Goal: Information Seeking & Learning: Learn about a topic

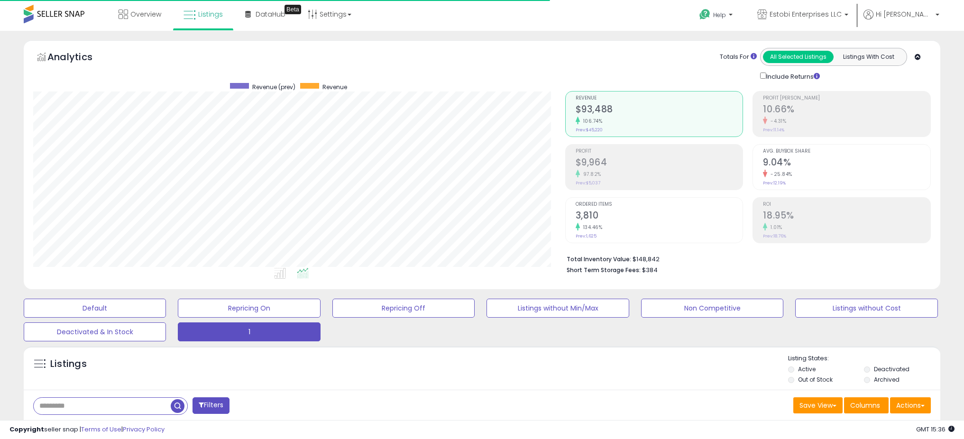
select select "**"
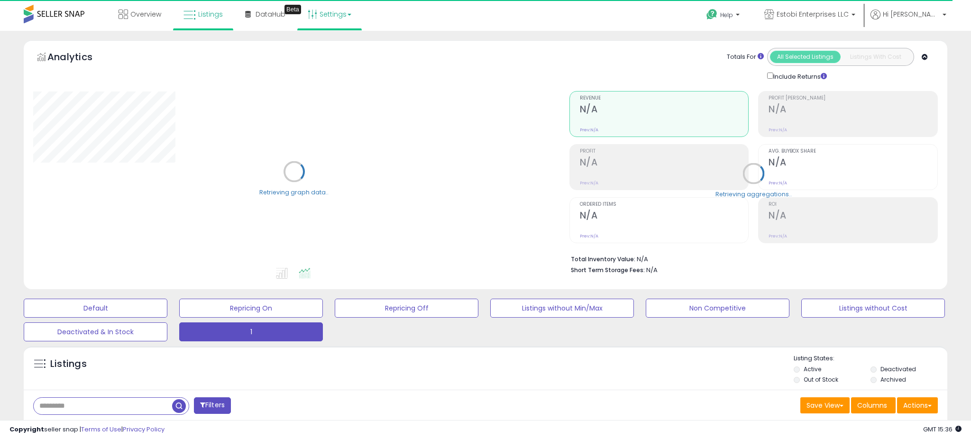
select select "**"
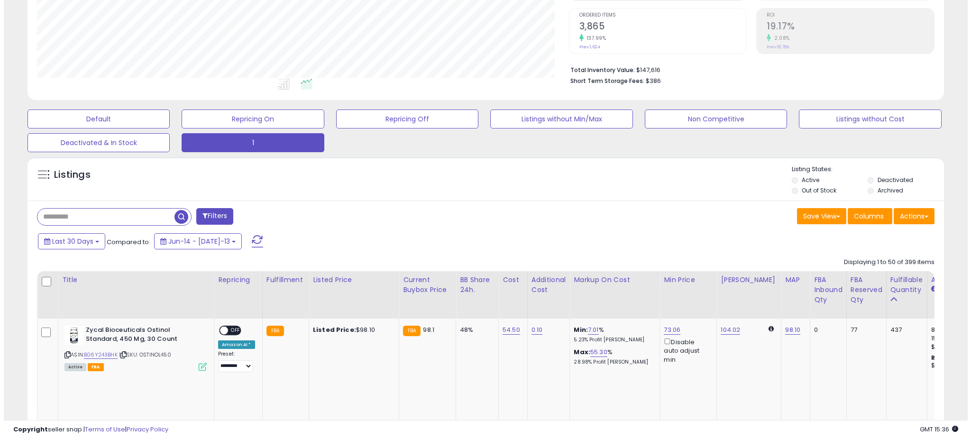
scroll to position [324, 0]
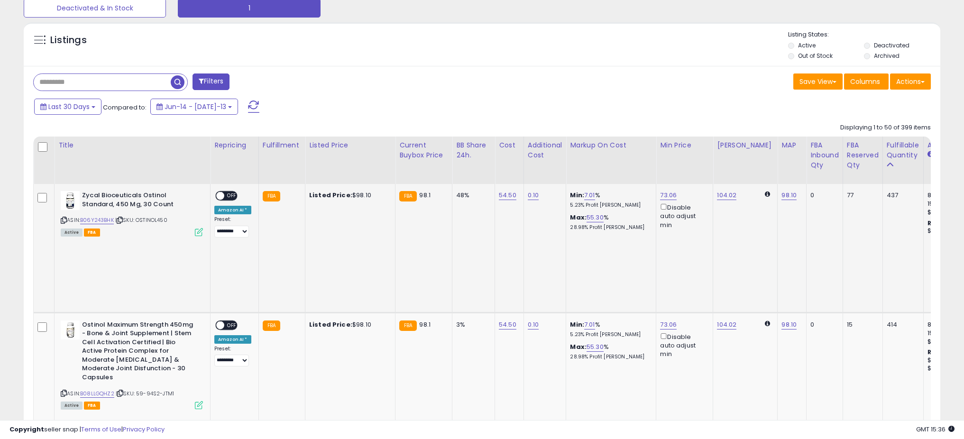
click at [195, 232] on icon at bounding box center [199, 232] width 8 height 8
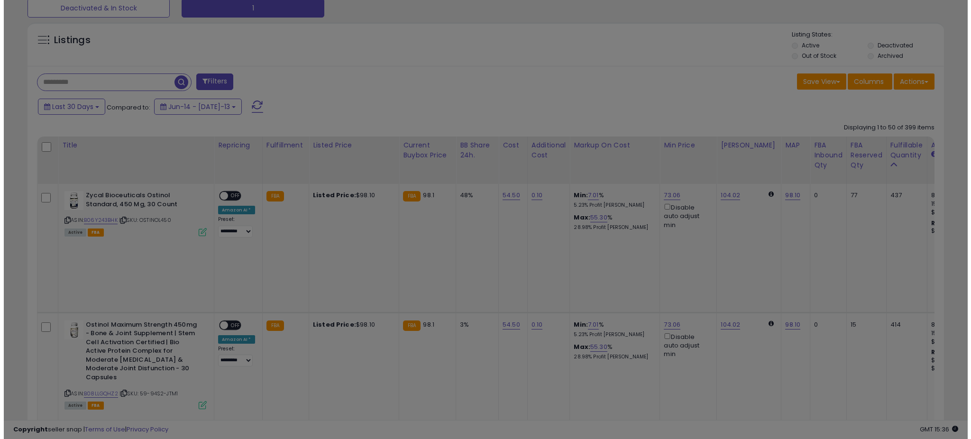
scroll to position [194, 536]
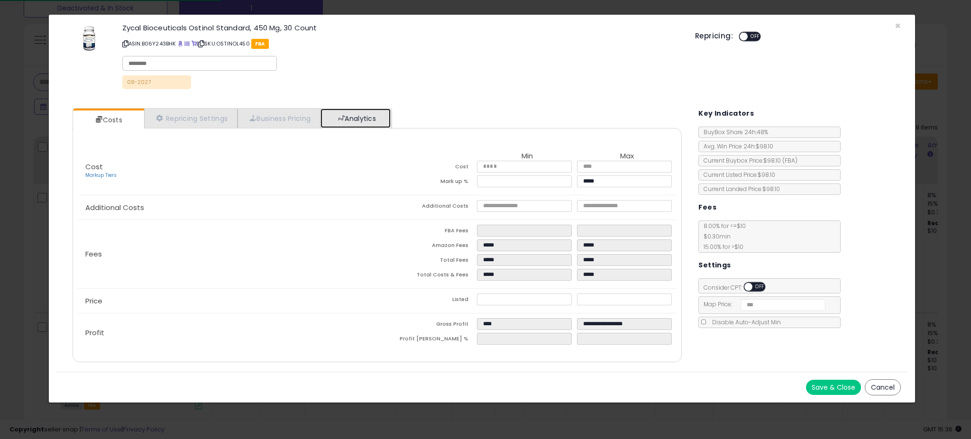
click at [333, 109] on link "Analytics" at bounding box center [356, 118] width 70 height 19
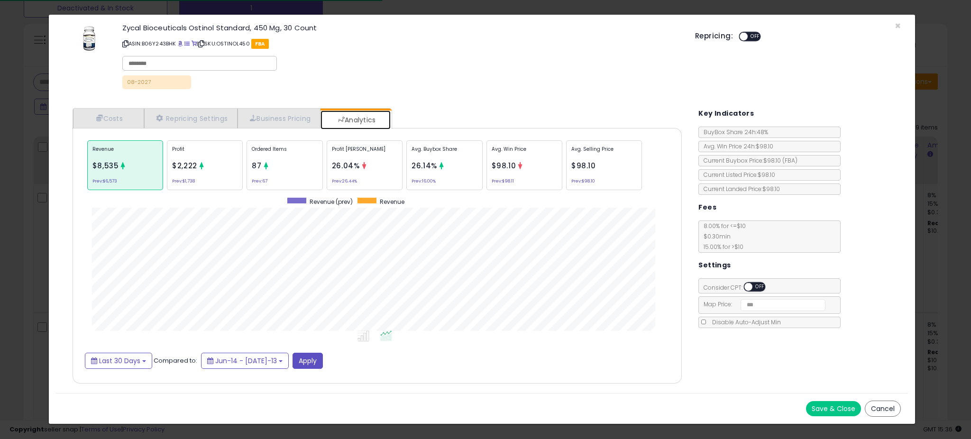
scroll to position [292, 628]
click at [486, 158] on div "Profit Margin 26.04% Prev: 26.44%" at bounding box center [524, 165] width 76 height 50
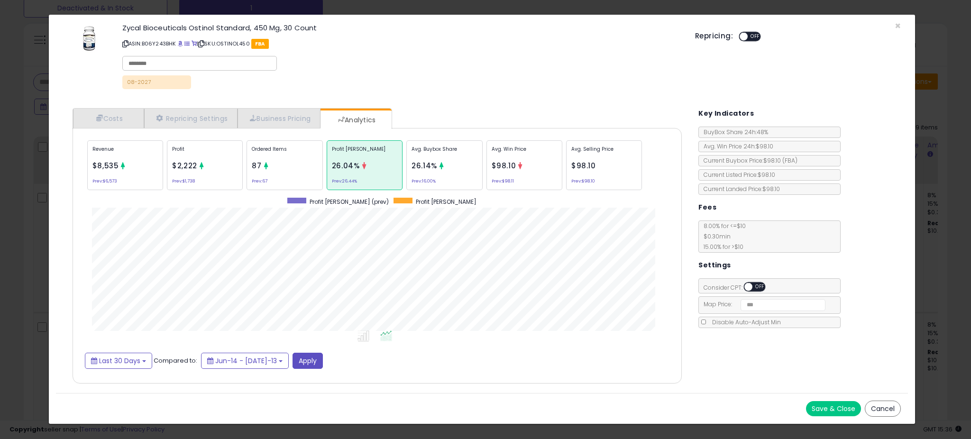
click at [566, 159] on div "Avg. Buybox Share 26.14% Prev: 16.00%" at bounding box center [604, 165] width 76 height 50
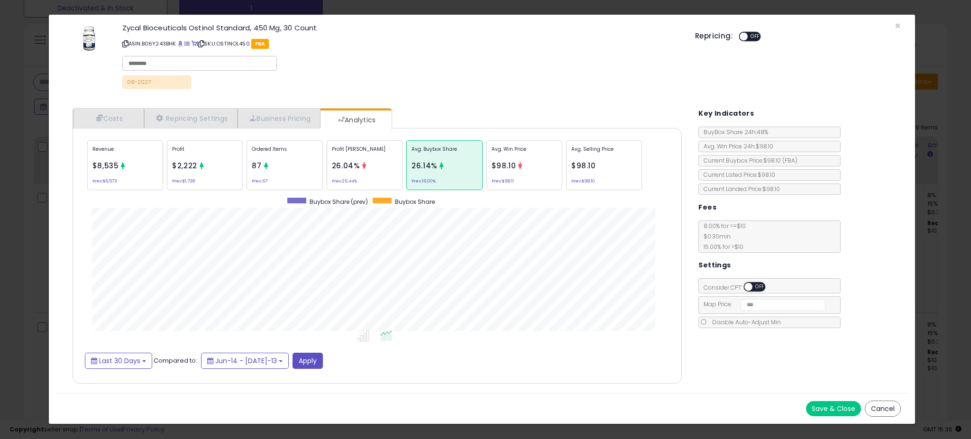
click at [40, 228] on div "× Close Zycal Bioceuticals Ostinol Standard, 450 Mg, 30 Count ASIN: B06Y243BHK …" at bounding box center [485, 219] width 971 height 439
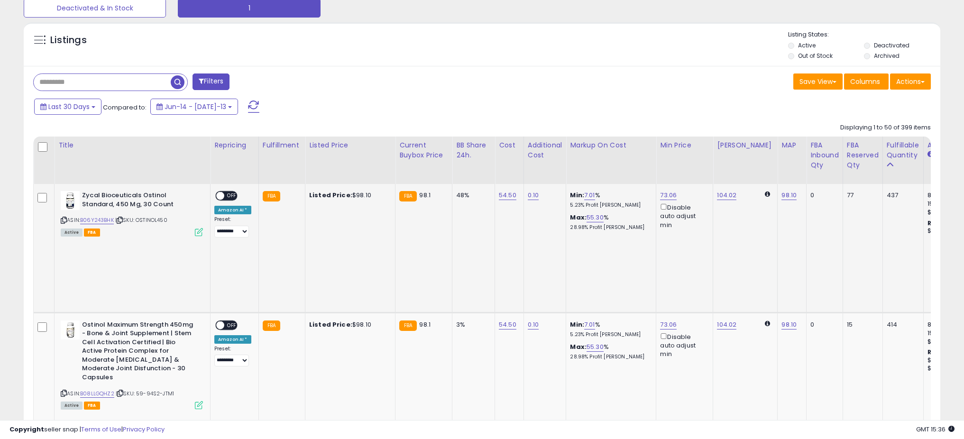
scroll to position [473959, 473622]
click at [101, 222] on link "B06Y243BHK" at bounding box center [97, 220] width 34 height 8
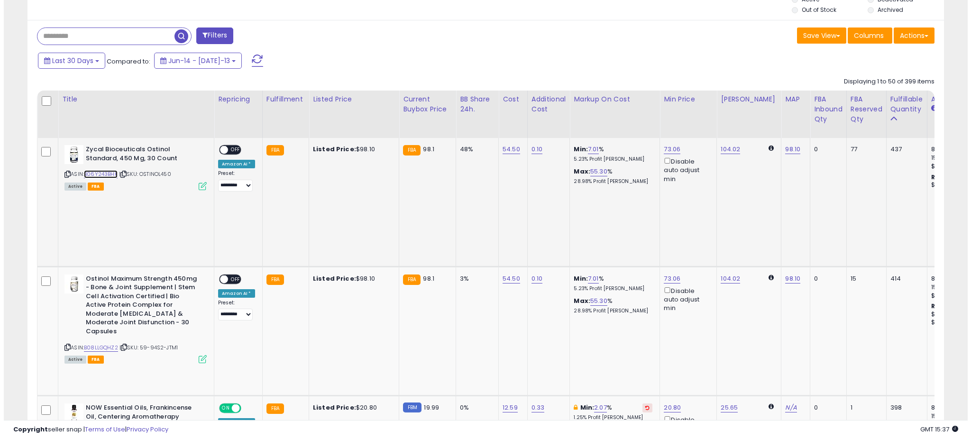
scroll to position [394, 0]
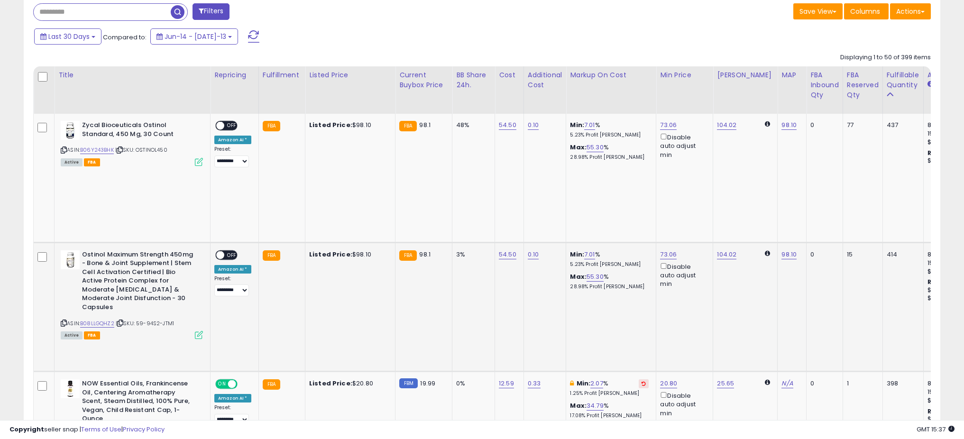
click at [200, 331] on icon at bounding box center [199, 335] width 8 height 8
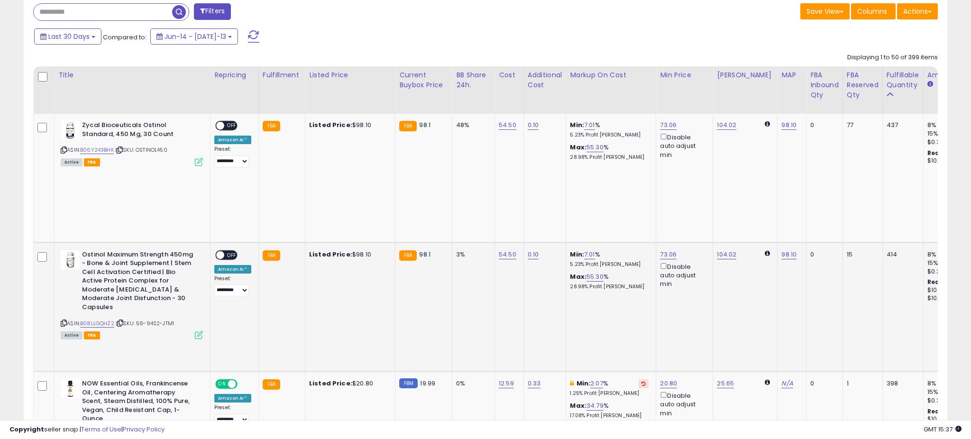
scroll to position [194, 536]
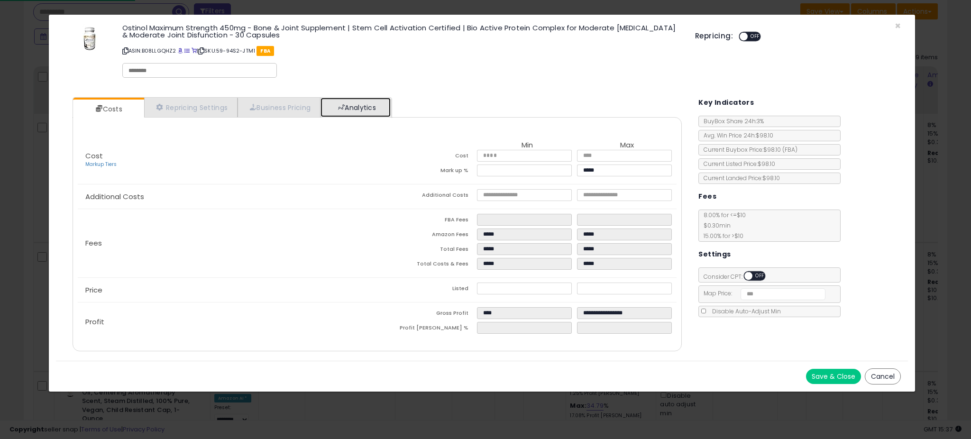
click at [345, 109] on span at bounding box center [341, 107] width 7 height 7
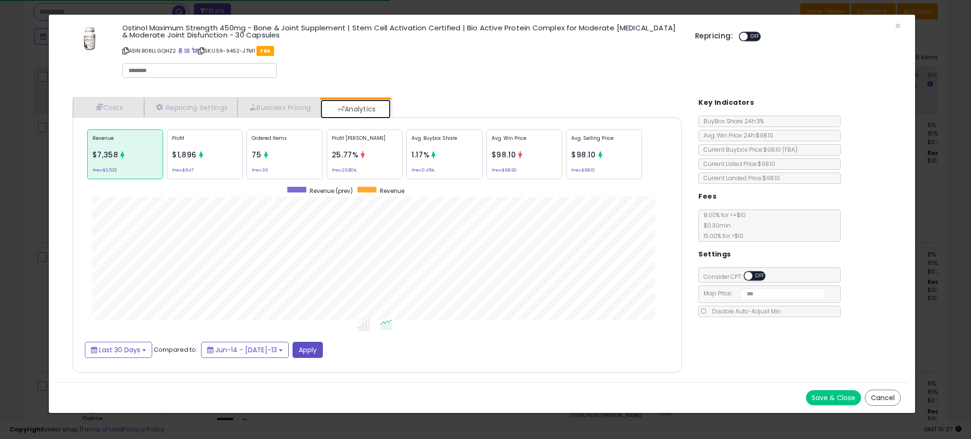
scroll to position [292, 628]
click at [427, 135] on p "Avg. Buybox Share" at bounding box center [444, 142] width 65 height 14
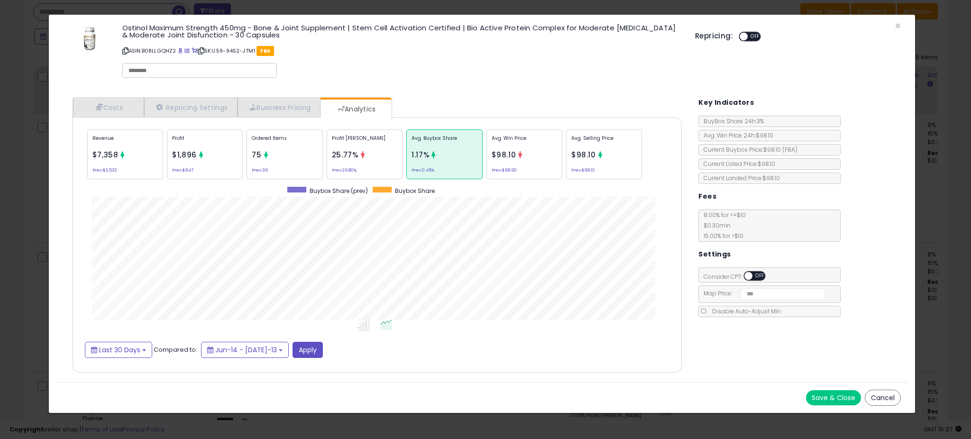
click at [17, 238] on div "× Close Ostinol Maximum Strength 450mg - Bone & Joint Supplement | Stem Cell Ac…" at bounding box center [485, 219] width 971 height 439
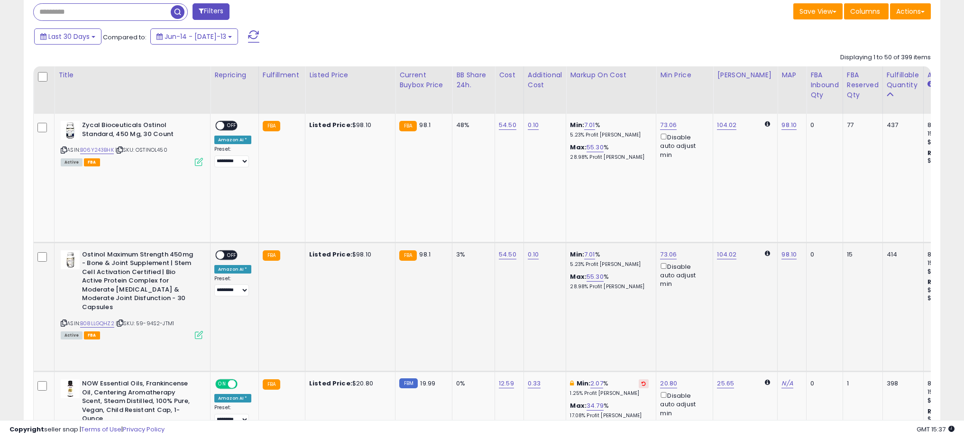
scroll to position [473959, 473622]
click at [98, 320] on link "B08LLGQHZ2" at bounding box center [97, 324] width 34 height 8
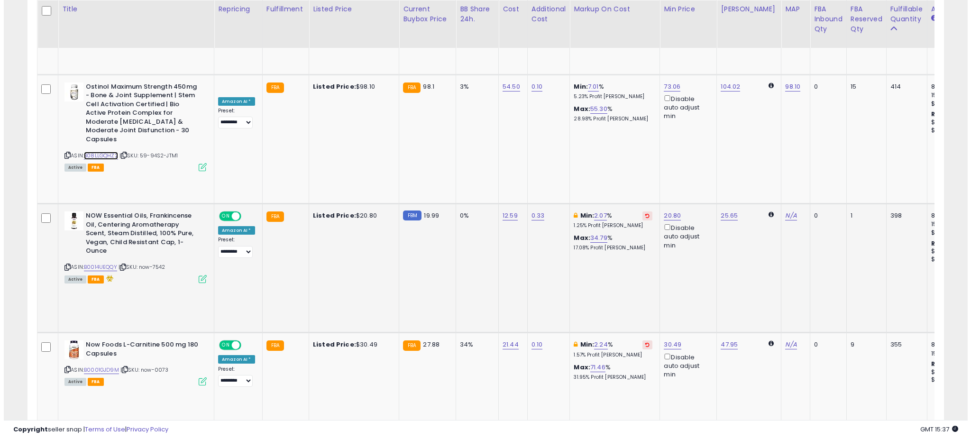
scroll to position [562, 0]
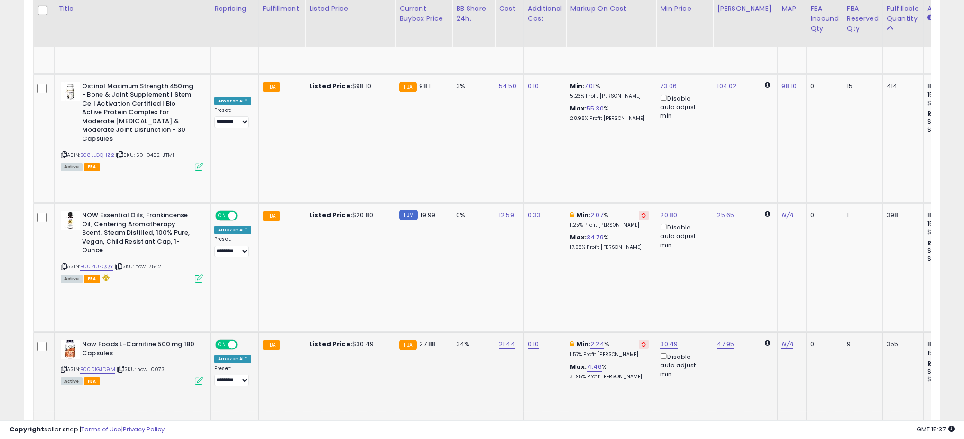
click at [201, 377] on icon at bounding box center [199, 381] width 8 height 8
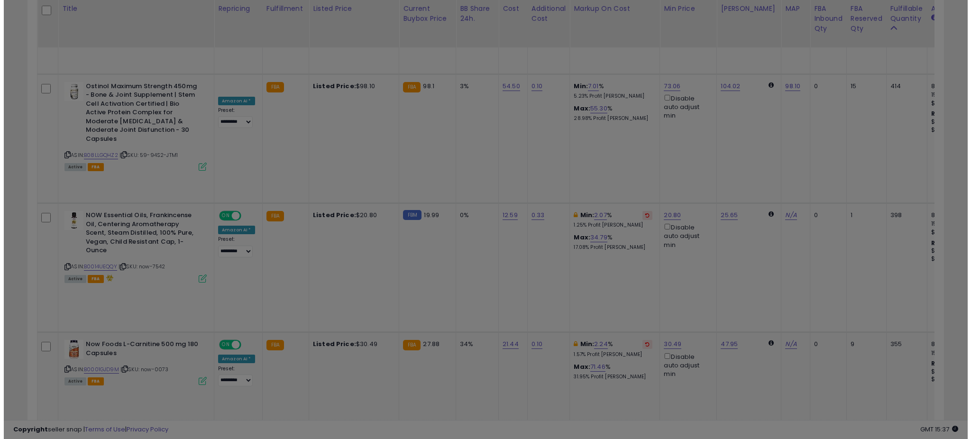
scroll to position [194, 536]
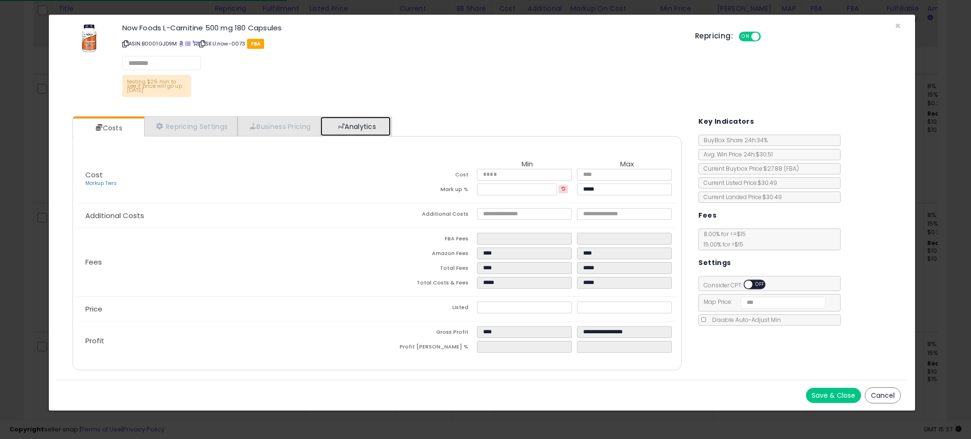
click at [349, 129] on link "Analytics" at bounding box center [356, 126] width 70 height 19
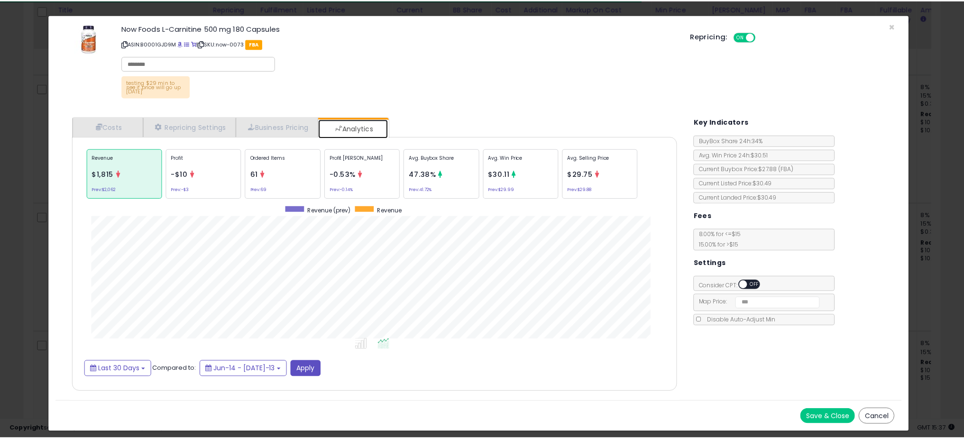
scroll to position [292, 628]
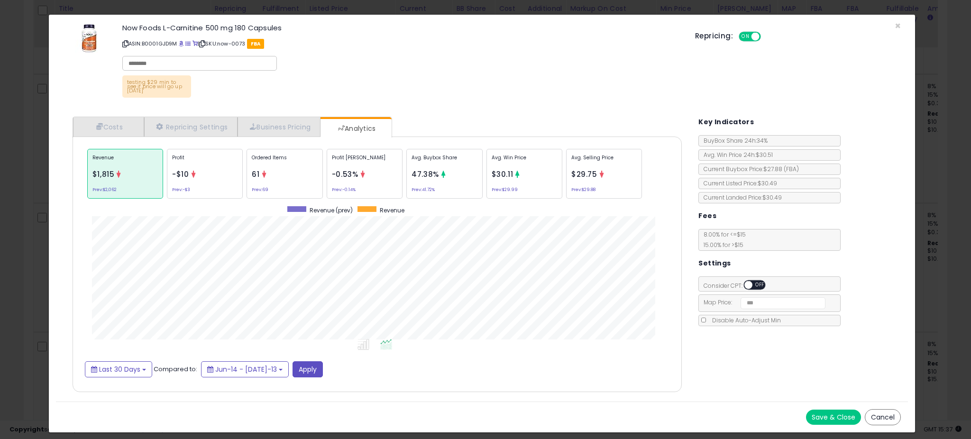
click at [43, 197] on div "× Close Now Foods L-Carnitine 500 mg 180 Capsules ASIN: B0001GJD9M | SKU: now-0…" at bounding box center [485, 219] width 971 height 439
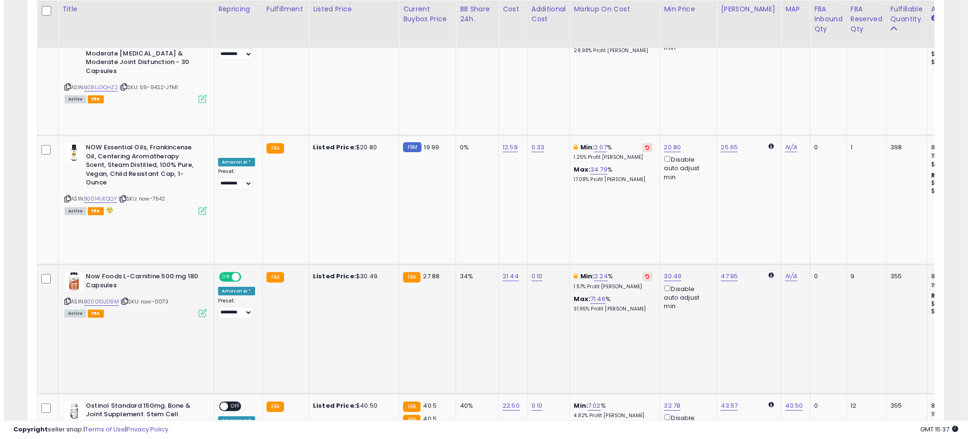
scroll to position [679, 0]
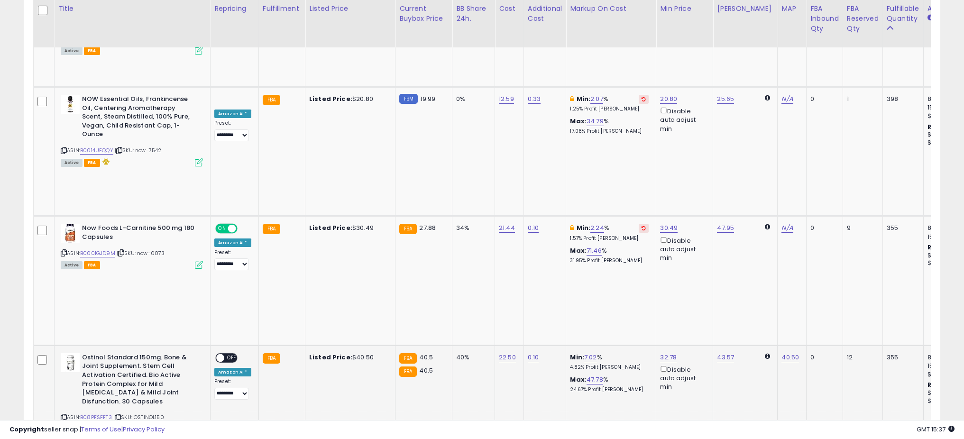
click at [201, 425] on icon at bounding box center [199, 429] width 8 height 8
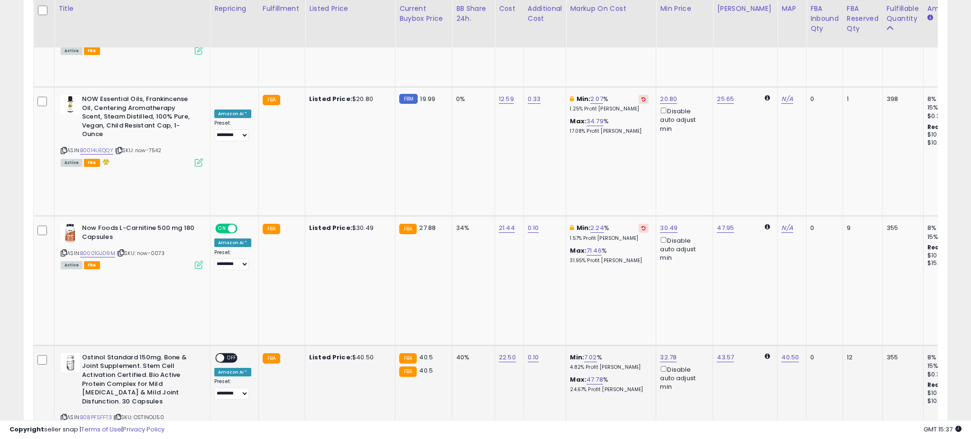
scroll to position [194, 536]
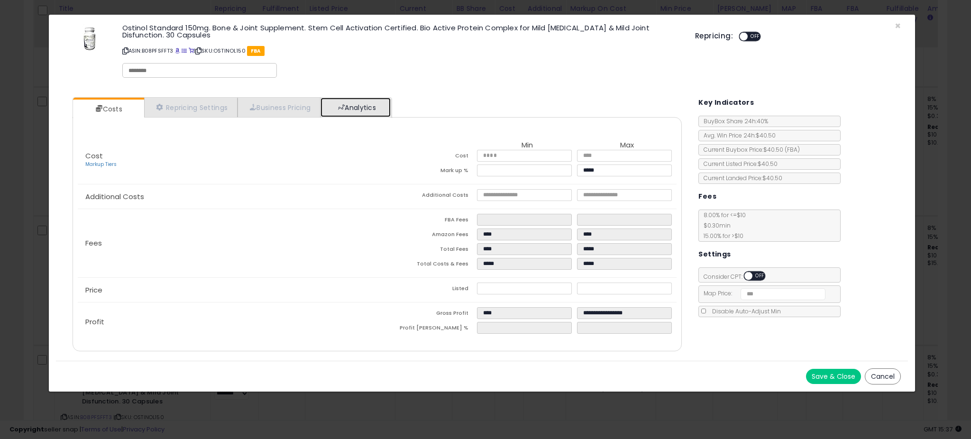
click at [347, 110] on link "Analytics" at bounding box center [356, 107] width 70 height 19
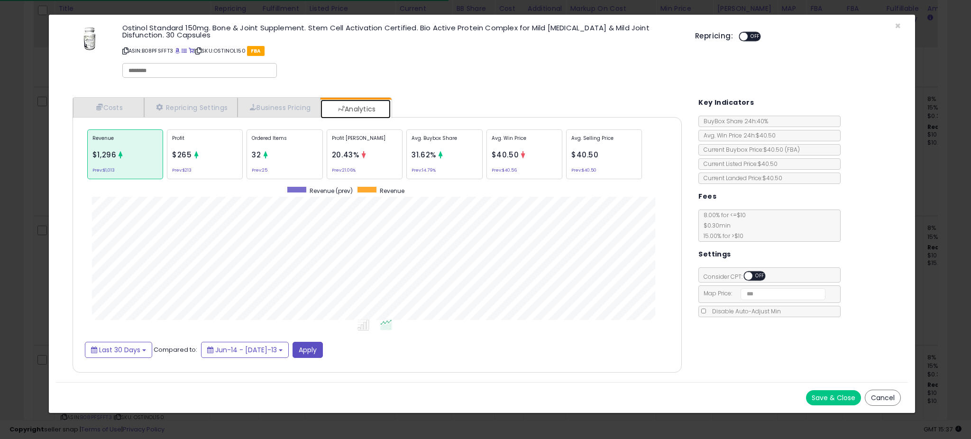
scroll to position [292, 628]
click at [339, 139] on p "Profit [PERSON_NAME]" at bounding box center [364, 142] width 65 height 14
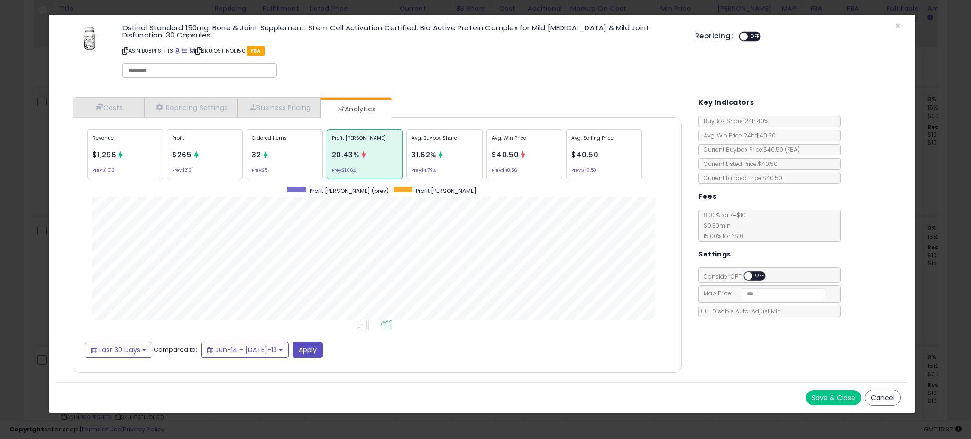
click at [440, 140] on p "Avg. Buybox Share" at bounding box center [444, 142] width 65 height 14
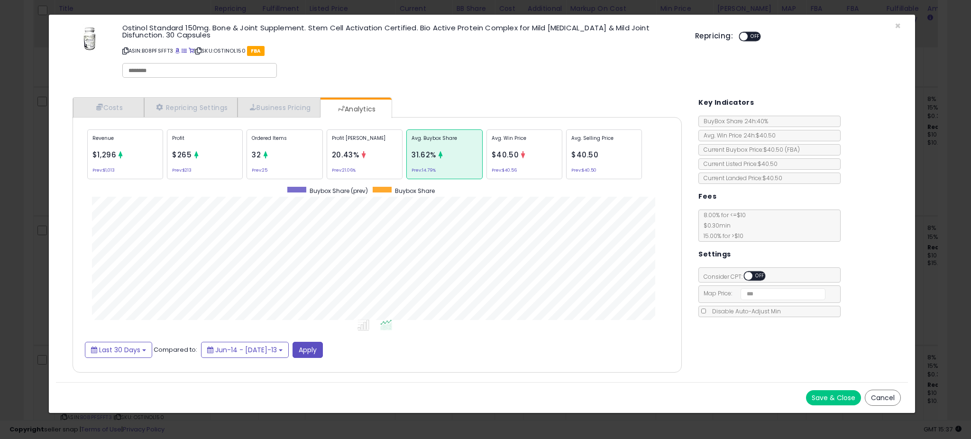
click at [37, 211] on div "× Close Ostinol Standard 150mg. Bone & Joint Supplement. Stem Cell Activation C…" at bounding box center [485, 219] width 971 height 439
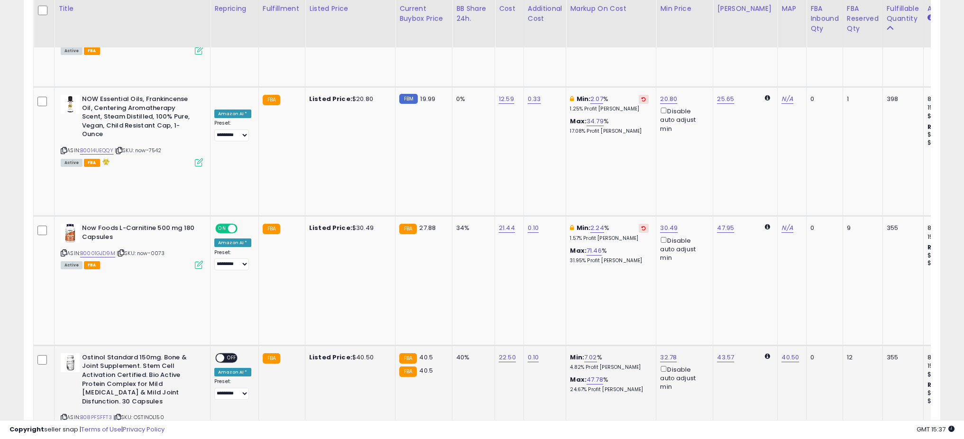
scroll to position [473959, 473622]
click at [98, 413] on link "B08PFSFFT3" at bounding box center [96, 417] width 32 height 8
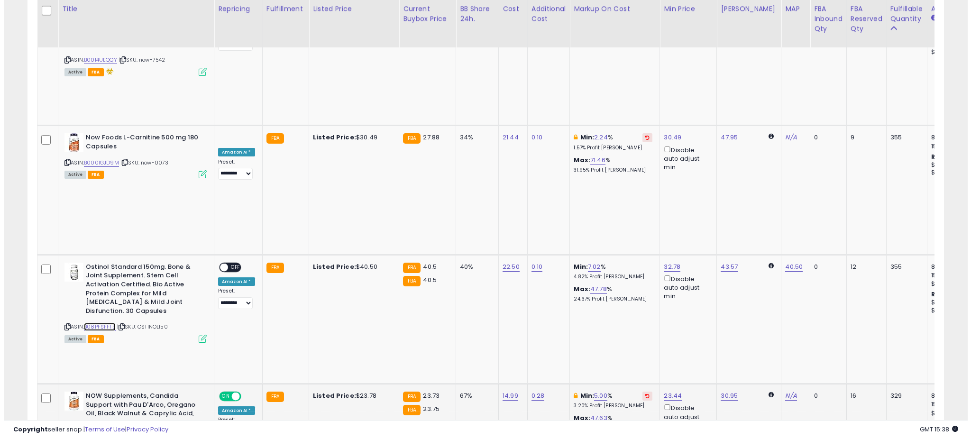
scroll to position [771, 0]
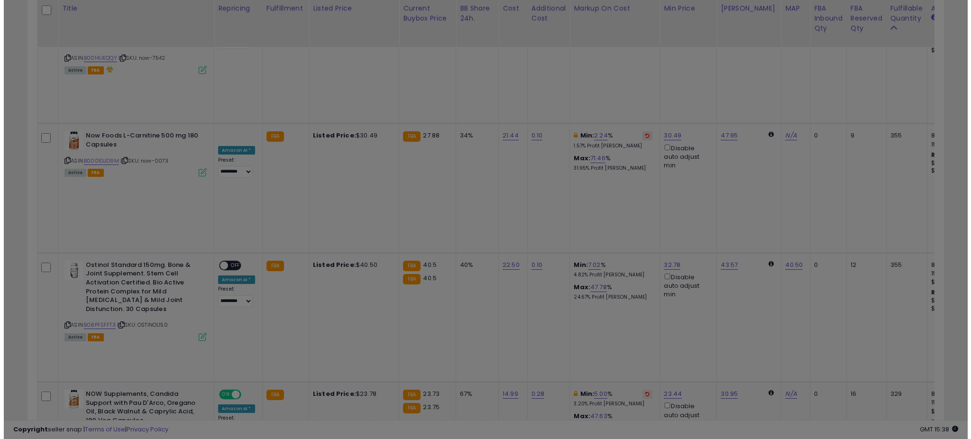
scroll to position [194, 536]
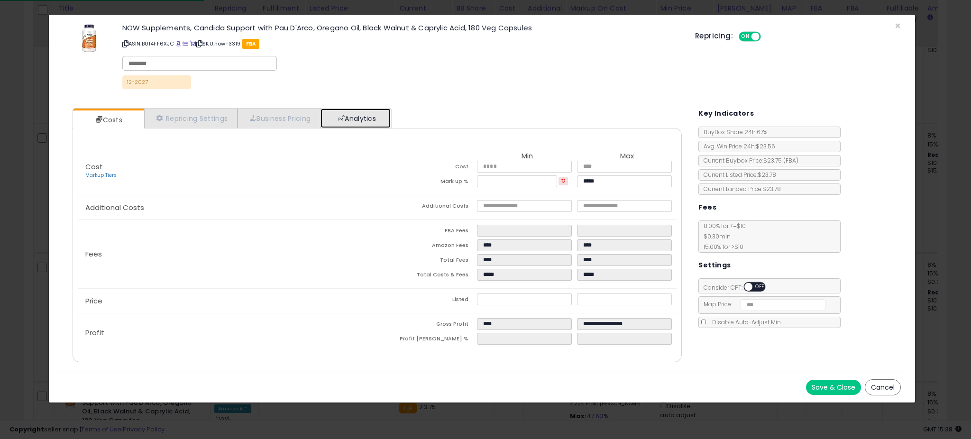
click at [345, 115] on span at bounding box center [341, 118] width 7 height 7
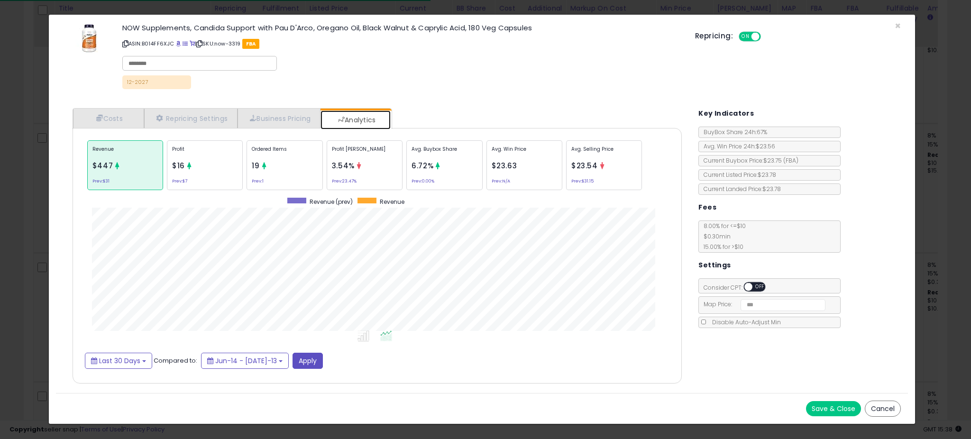
scroll to position [292, 628]
click at [486, 168] on div "Profit Margin 3.54% Prev: 23.47%" at bounding box center [524, 165] width 76 height 50
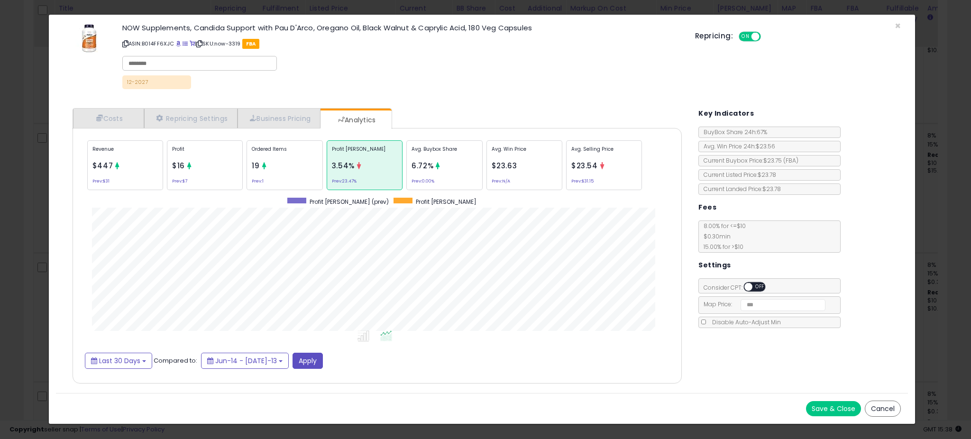
click at [566, 163] on div "Avg. Buybox Share 6.72% Prev: 0.00%" at bounding box center [604, 165] width 76 height 50
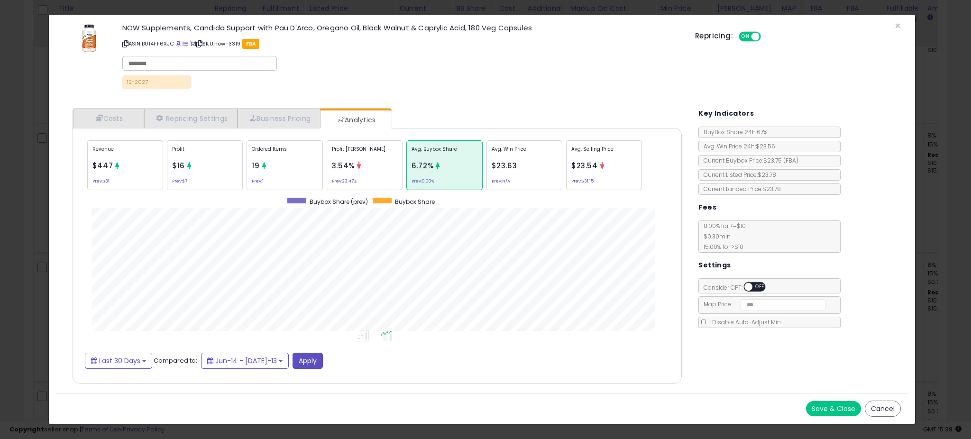
click at [28, 192] on div "× Close NOW Supplements, Candida Support with Pau D'Arco, Oregano Oil, Black Wa…" at bounding box center [485, 219] width 971 height 439
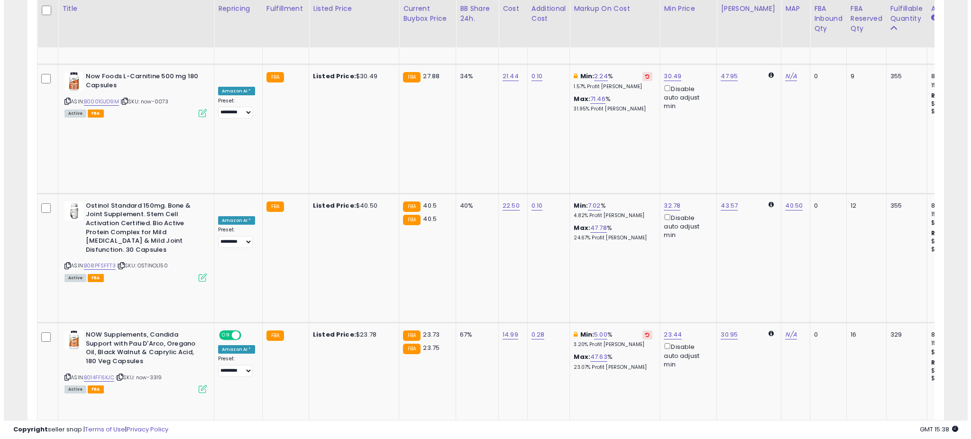
scroll to position [832, 0]
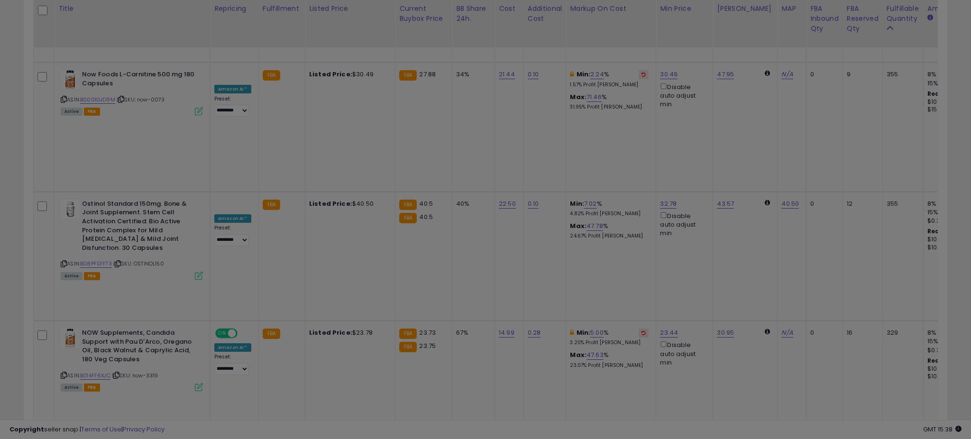
scroll to position [0, 0]
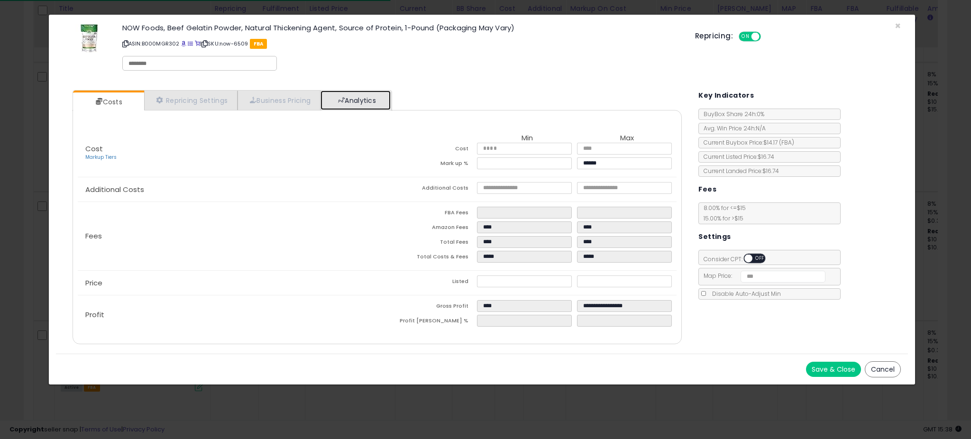
click at [355, 99] on link "Analytics" at bounding box center [356, 100] width 70 height 19
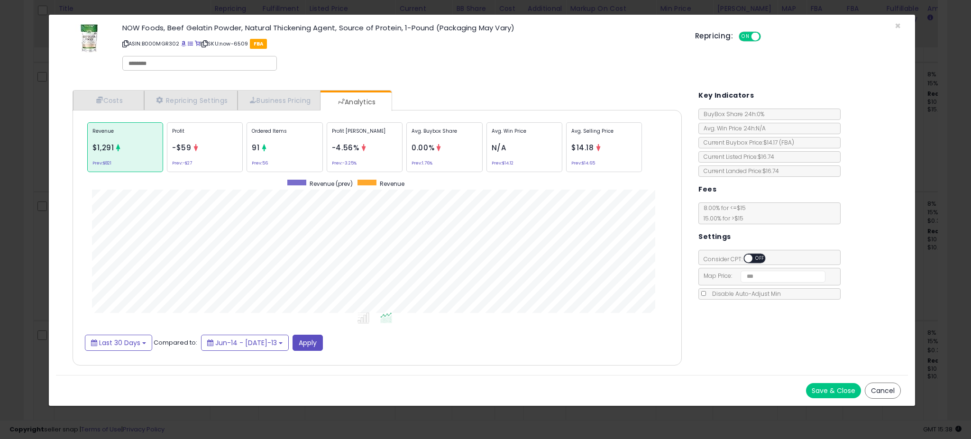
click at [32, 182] on div "× Close NOW Foods, Beef Gelatin Powder, Natural Thickening Agent, Source of Pro…" at bounding box center [485, 219] width 971 height 439
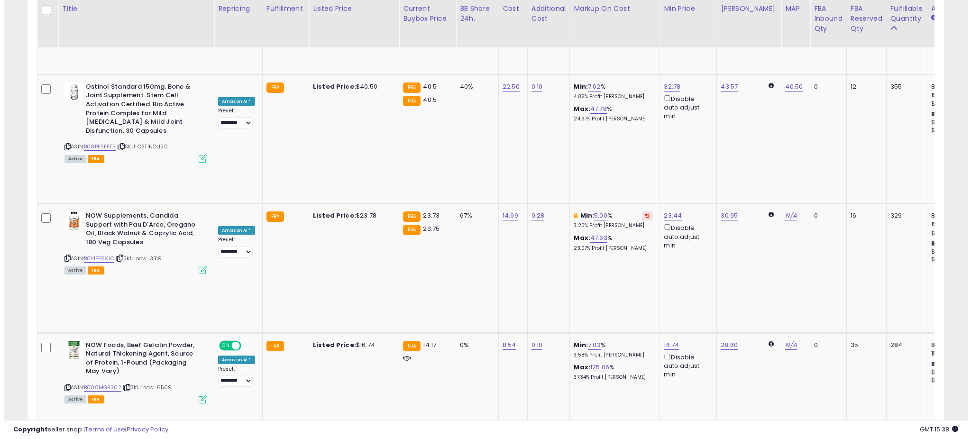
scroll to position [963, 0]
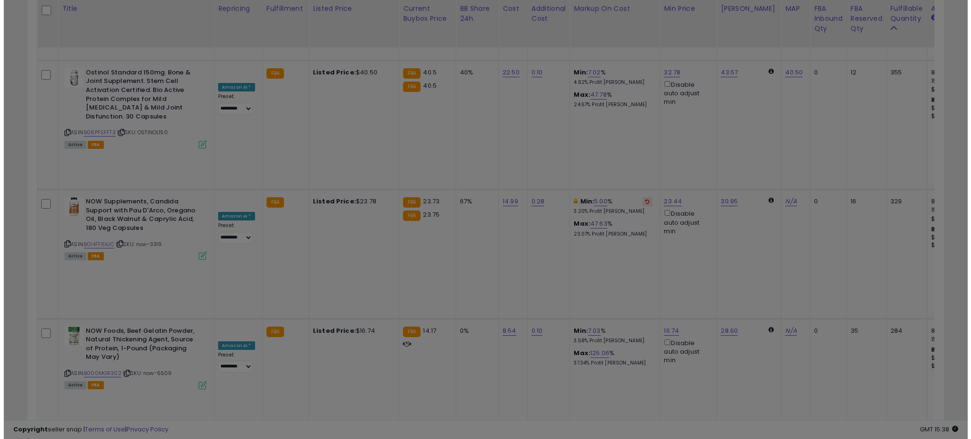
scroll to position [194, 536]
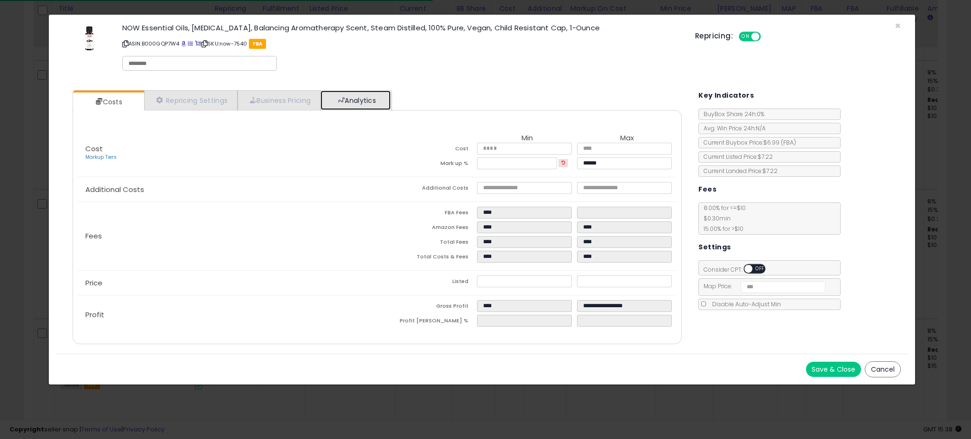
click at [336, 103] on link "Analytics" at bounding box center [356, 100] width 70 height 19
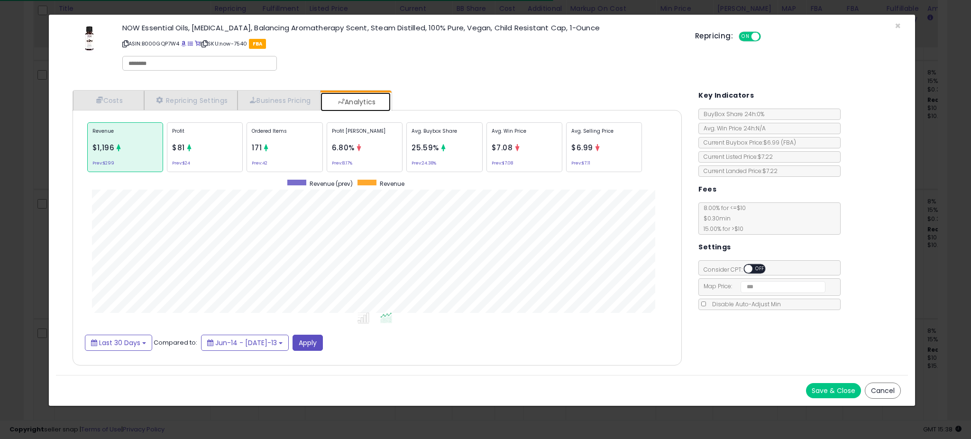
scroll to position [292, 628]
click at [336, 138] on p "Profit [PERSON_NAME]" at bounding box center [364, 135] width 65 height 14
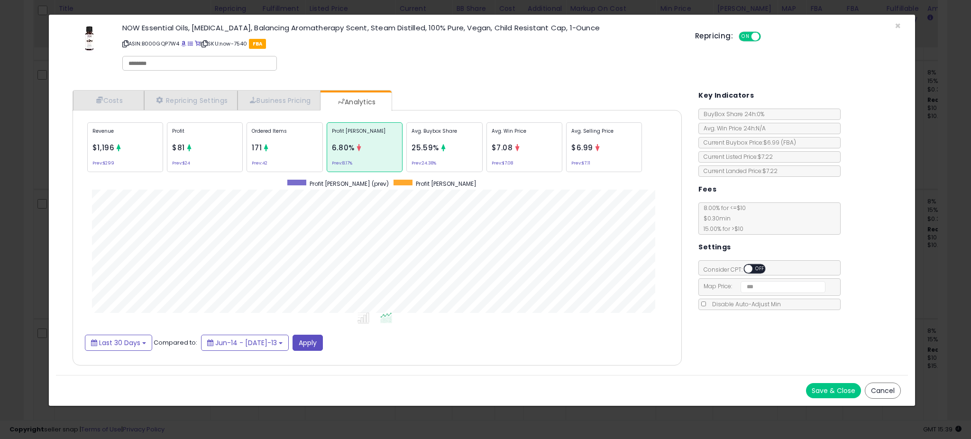
click at [423, 138] on p "Avg. Buybox Share" at bounding box center [444, 135] width 65 height 14
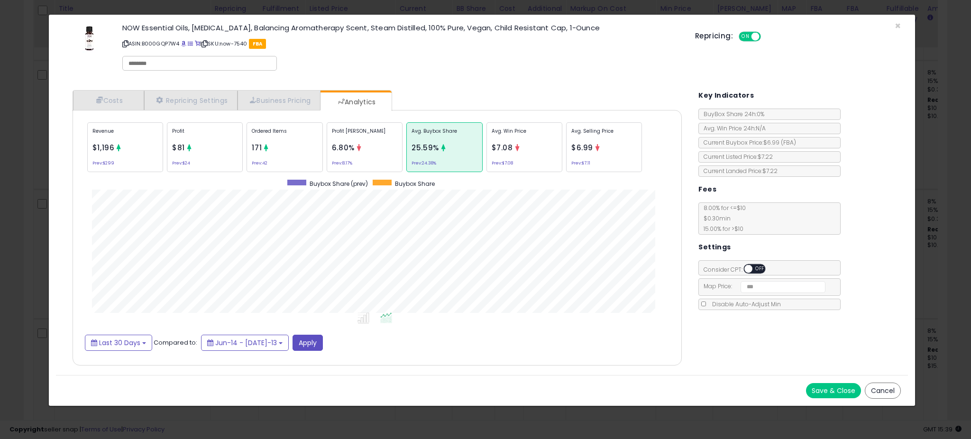
click at [39, 168] on div "× Close NOW Essential Oils, Clove Oil, Balancing Aromatherapy Scent, Steam Dist…" at bounding box center [485, 219] width 971 height 439
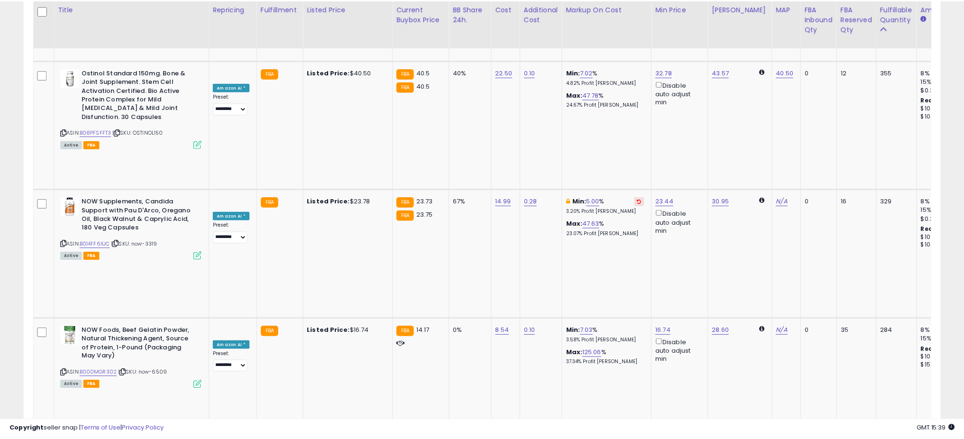
scroll to position [473959, 473622]
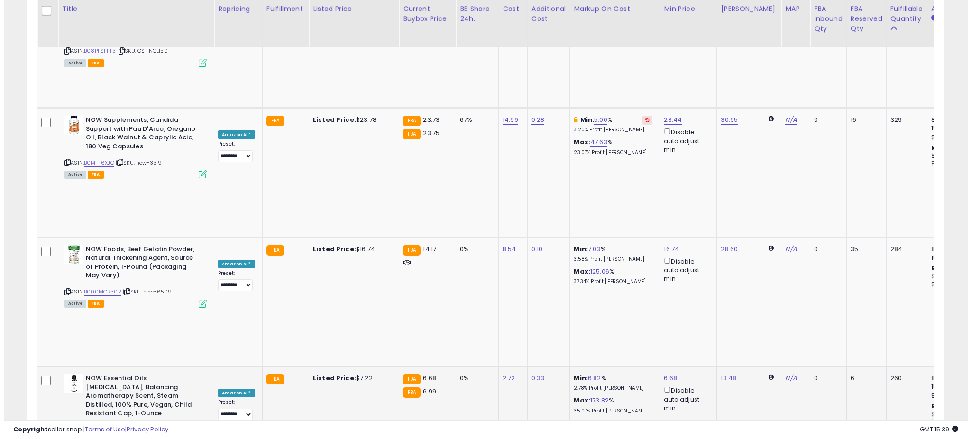
scroll to position [1046, 0]
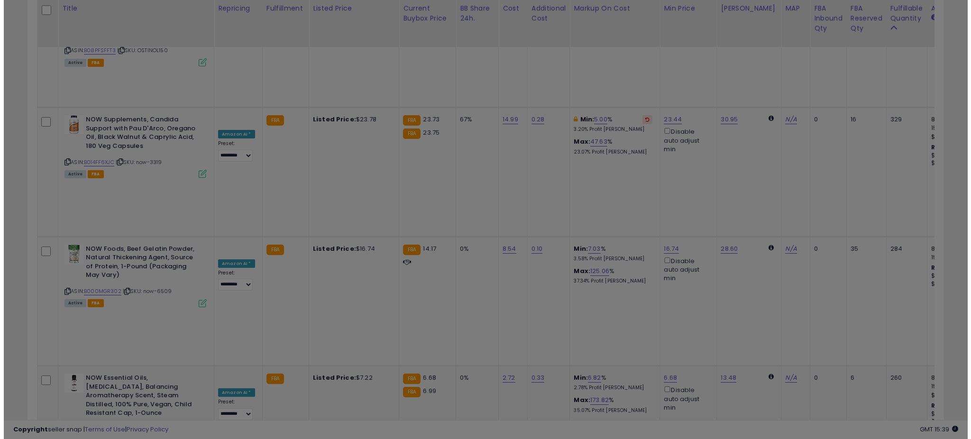
scroll to position [194, 536]
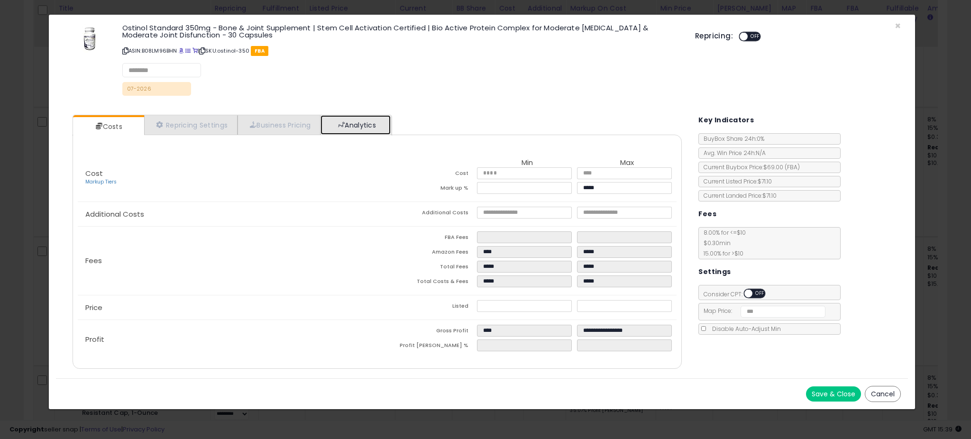
click at [359, 132] on link "Analytics" at bounding box center [356, 124] width 70 height 19
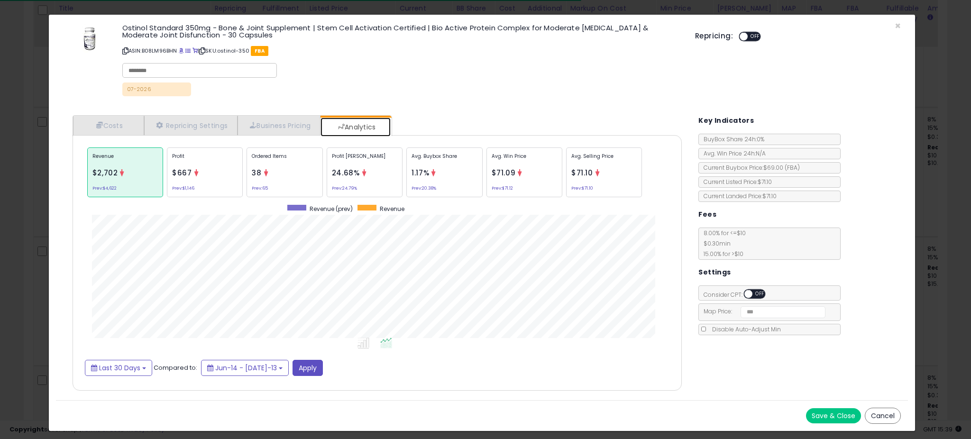
scroll to position [292, 628]
click at [566, 172] on div "Avg. Buybox Share 1.17% Prev: 20.38%" at bounding box center [604, 172] width 76 height 50
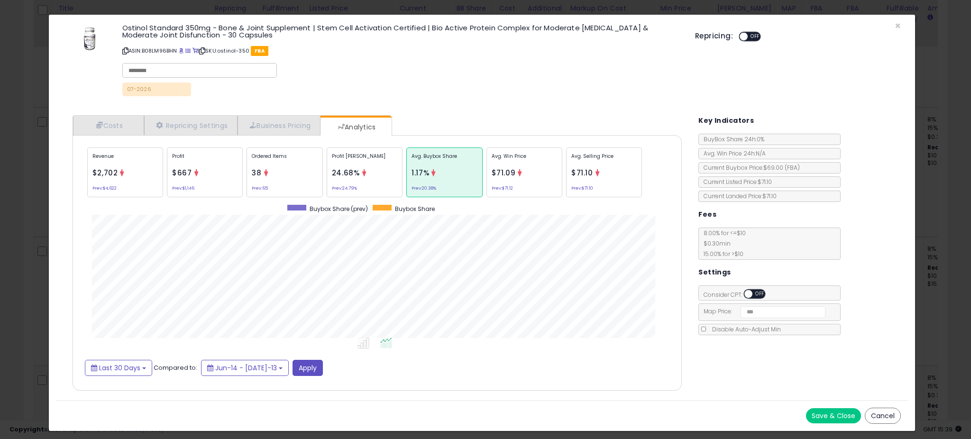
click at [345, 172] on span "24.68%" at bounding box center [346, 173] width 28 height 10
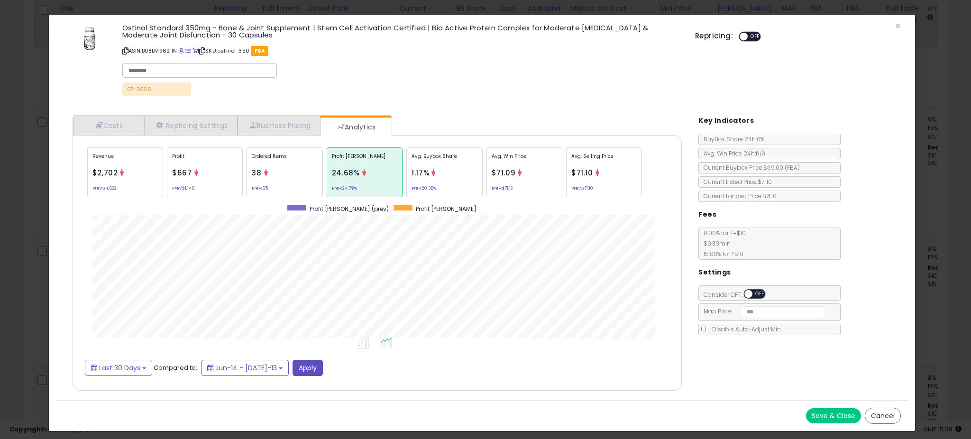
click at [31, 196] on div "× Close Ostinol Standard 350mg - Bone & Joint Supplement | Stem Cell Activation…" at bounding box center [485, 219] width 971 height 439
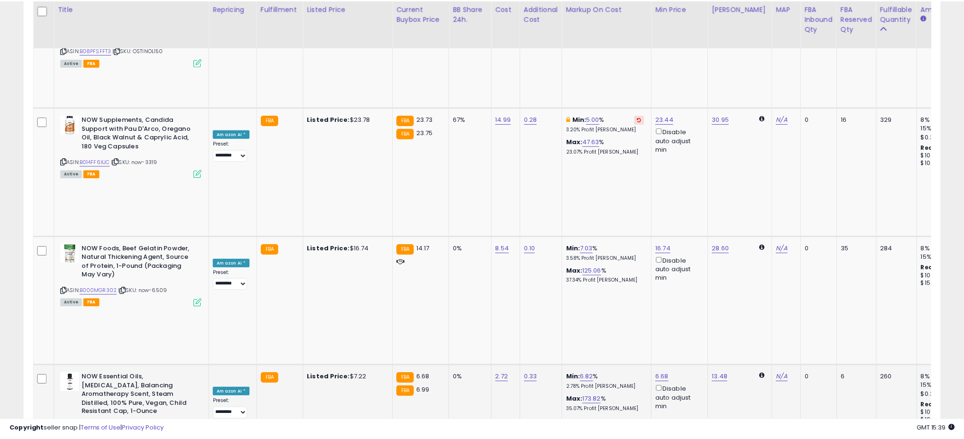
scroll to position [473959, 473622]
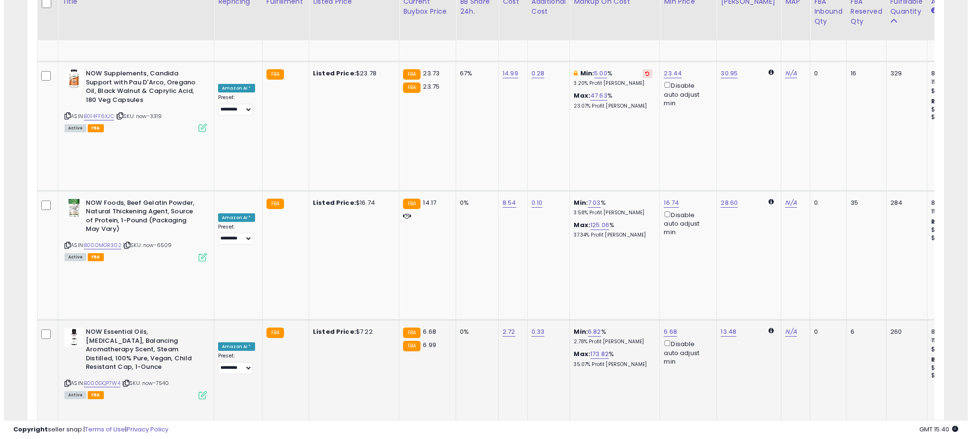
scroll to position [1137, 0]
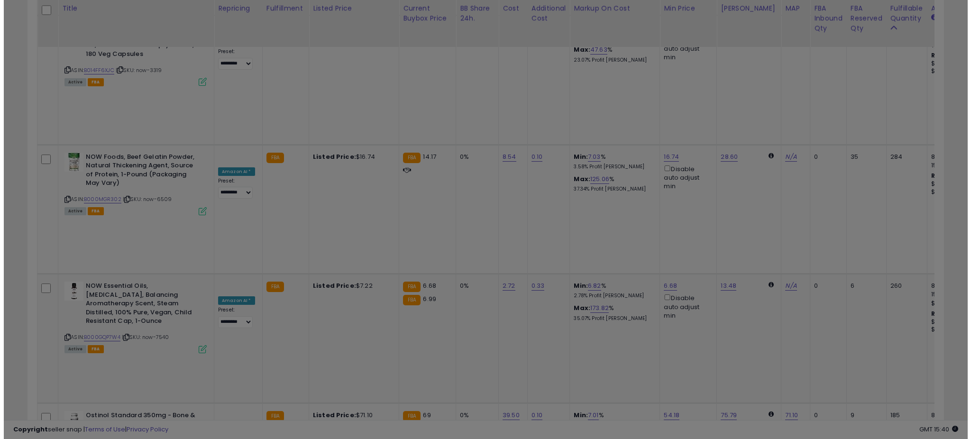
scroll to position [194, 536]
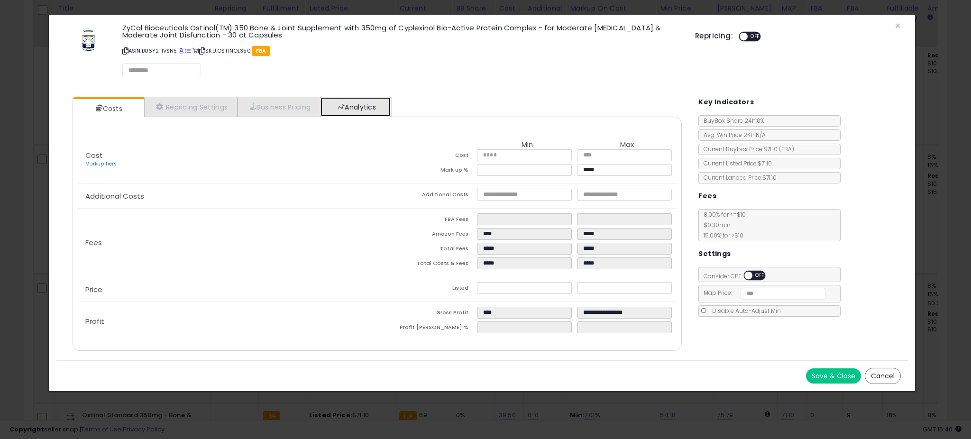
click at [360, 110] on link "Analytics" at bounding box center [356, 106] width 70 height 19
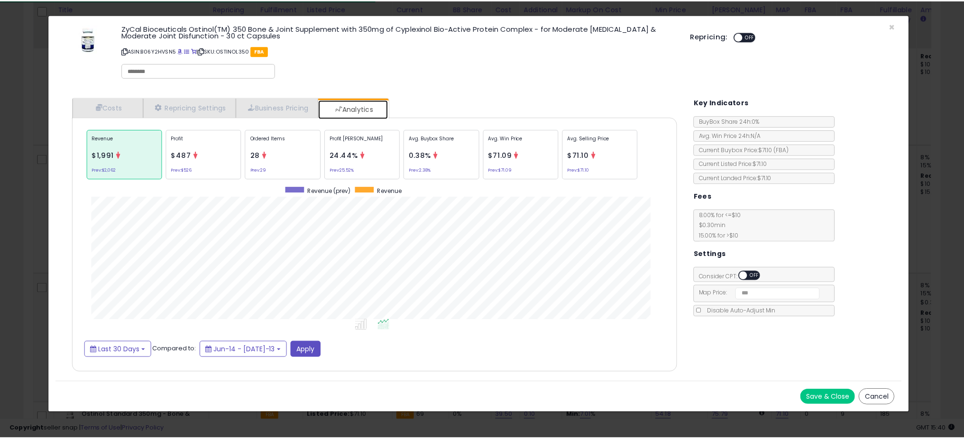
scroll to position [292, 628]
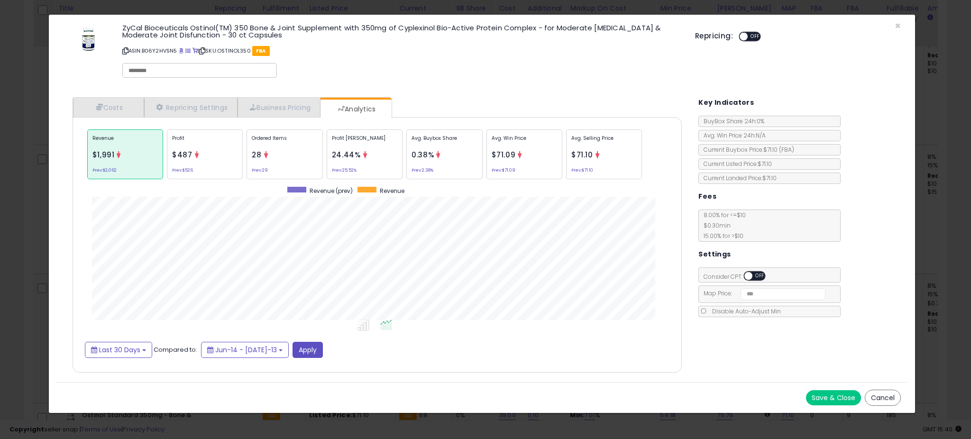
click at [31, 187] on div "× Close ZyCal Bioceuticals Ostinol(TM) 350 Bone & Joint Supplement with 350mg o…" at bounding box center [485, 219] width 971 height 439
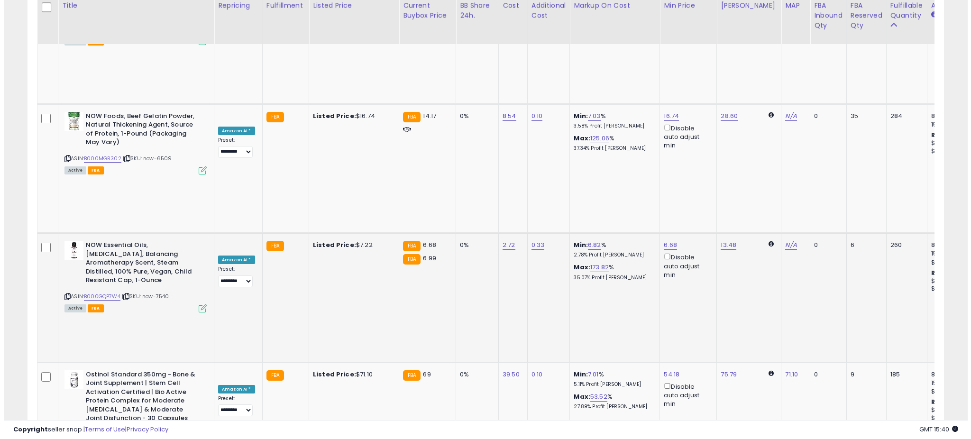
scroll to position [1216, 0]
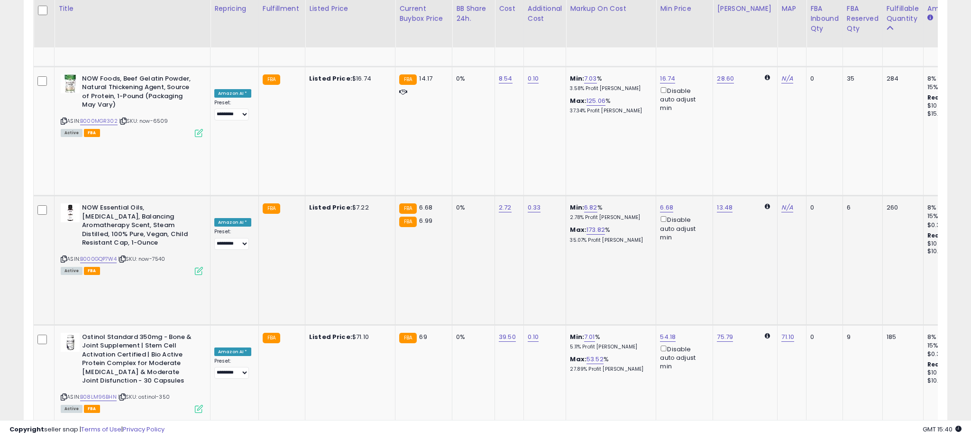
scroll to position [194, 536]
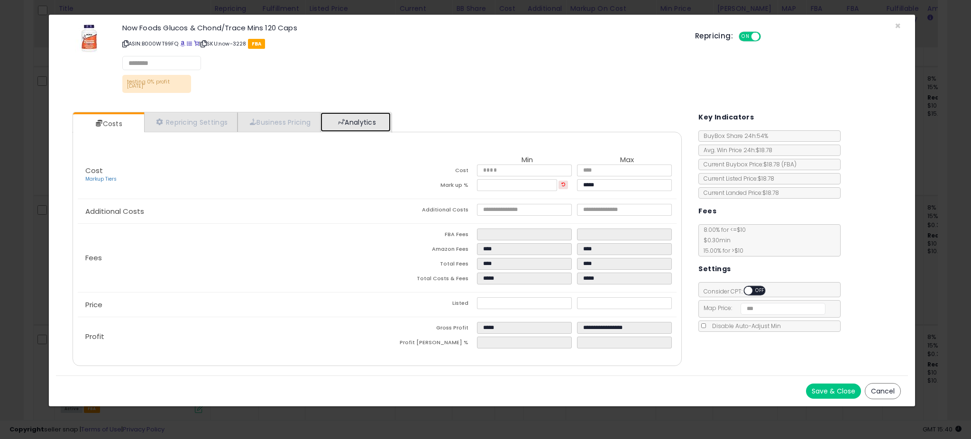
click at [349, 113] on link "Analytics" at bounding box center [356, 121] width 70 height 19
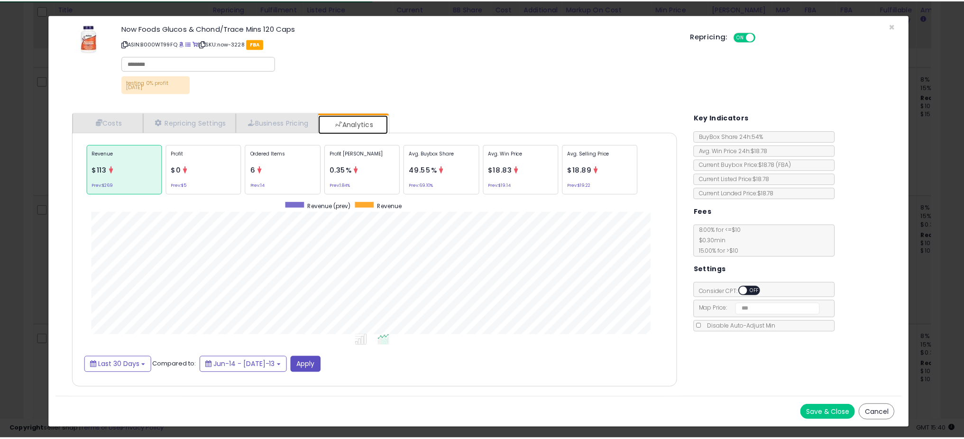
scroll to position [292, 628]
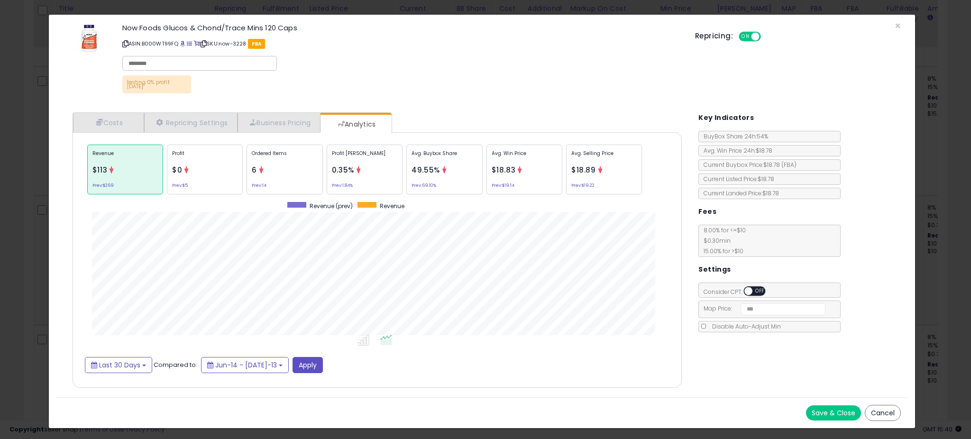
click at [42, 181] on div "× Close Now Foods Glucos & Chond/Trace Mins 120 Caps ASIN: B000WT99FQ | SKU: no…" at bounding box center [485, 219] width 971 height 439
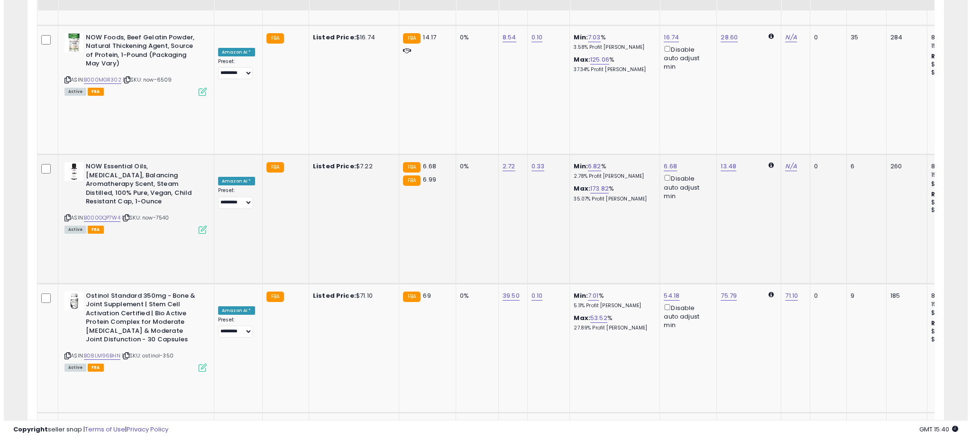
scroll to position [1257, 0]
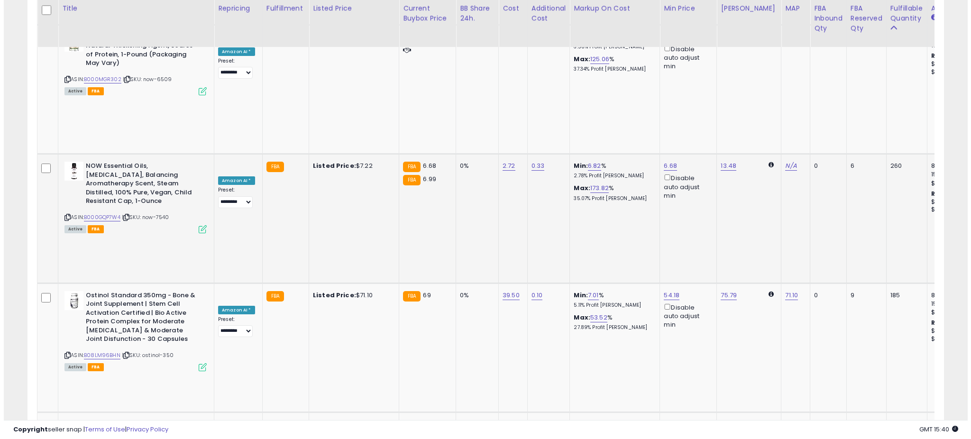
scroll to position [194, 536]
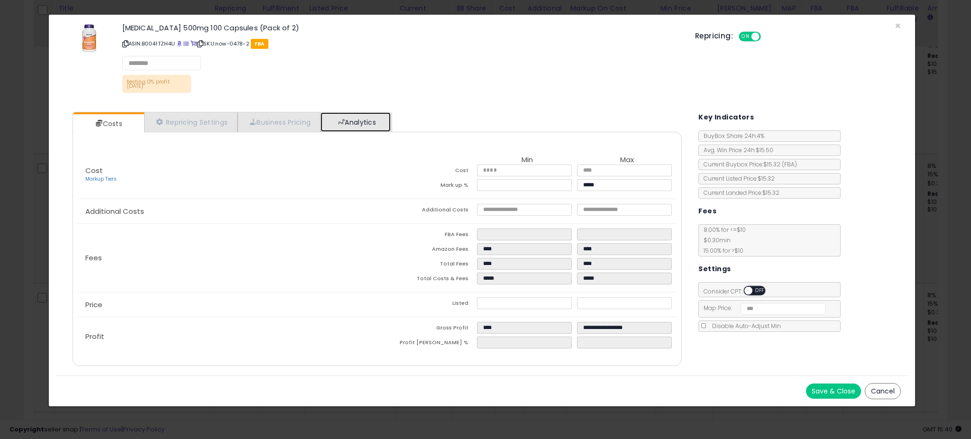
click at [351, 128] on link "Analytics" at bounding box center [356, 121] width 70 height 19
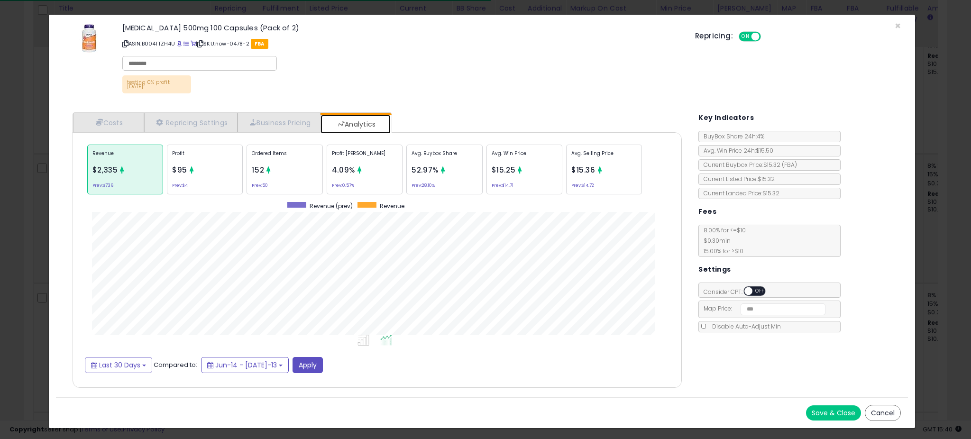
scroll to position [473862, 473525]
click at [422, 158] on p "Avg. Buybox Share" at bounding box center [444, 157] width 65 height 14
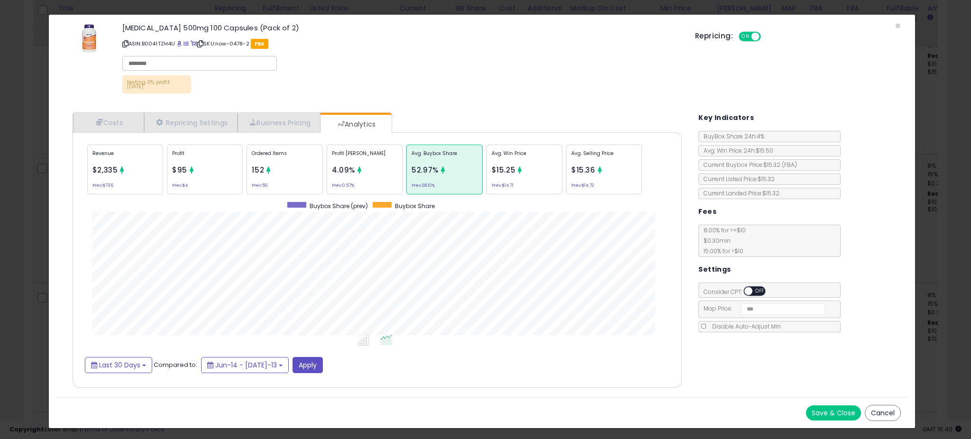
click at [406, 167] on div "Ordered Items 152 Prev: 50" at bounding box center [444, 170] width 76 height 50
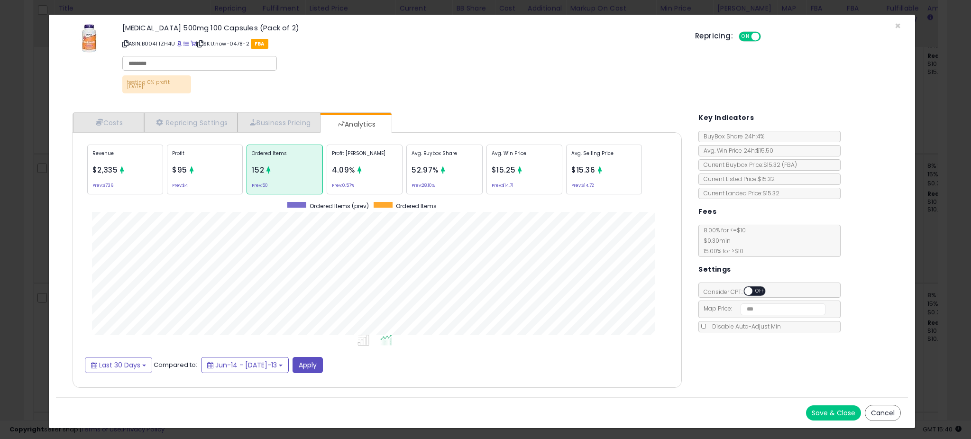
click at [36, 202] on div "× Close Niacinamide 500mg 100 Capsules (Pack of 2) ASIN: B0041TZH4U | SKU: now-…" at bounding box center [485, 219] width 971 height 439
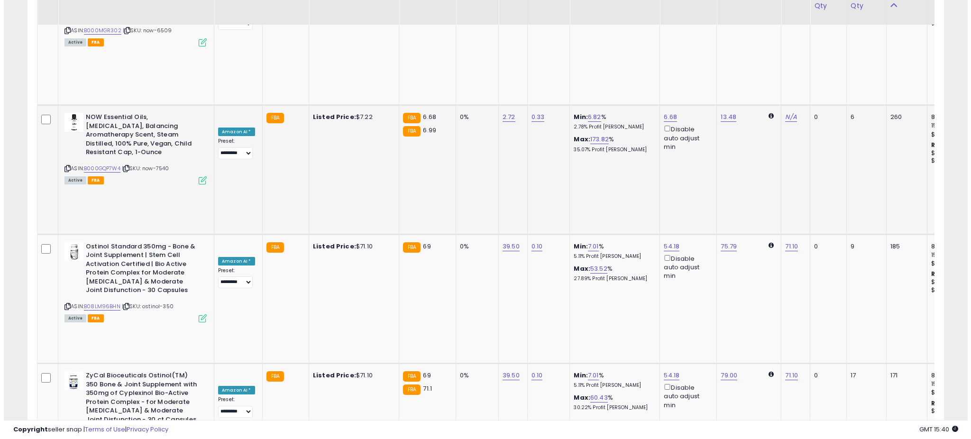
scroll to position [1317, 0]
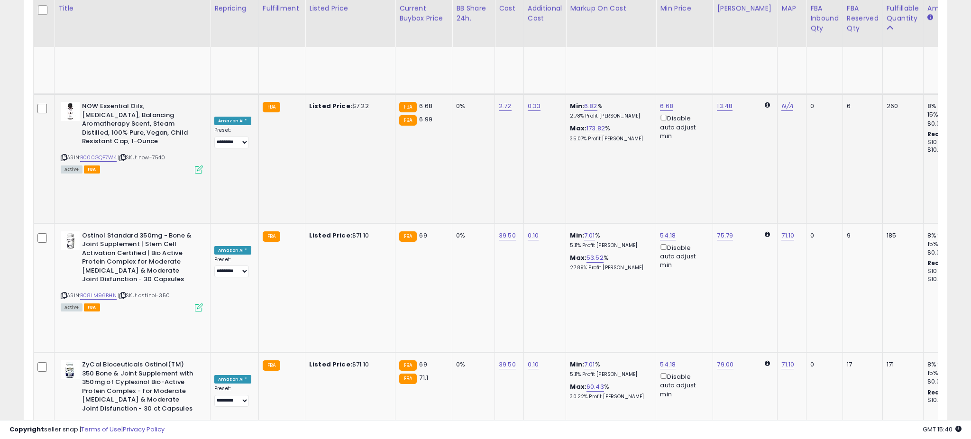
scroll to position [194, 536]
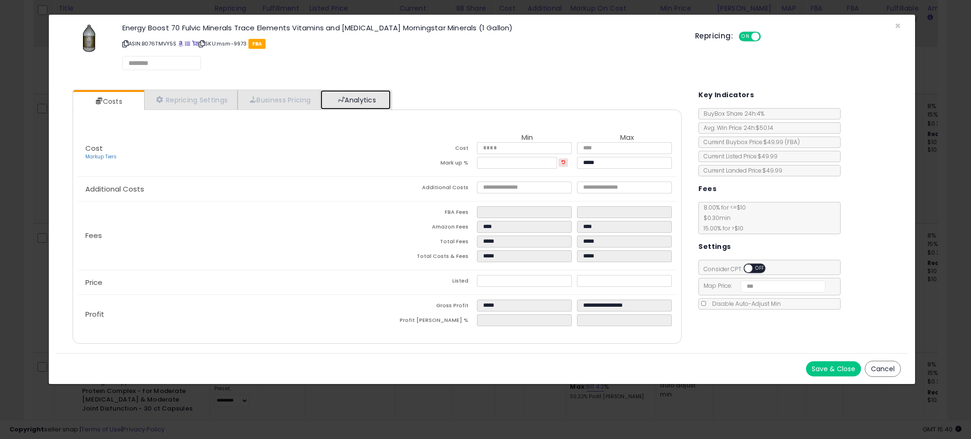
click at [347, 104] on link "Analytics" at bounding box center [356, 99] width 70 height 19
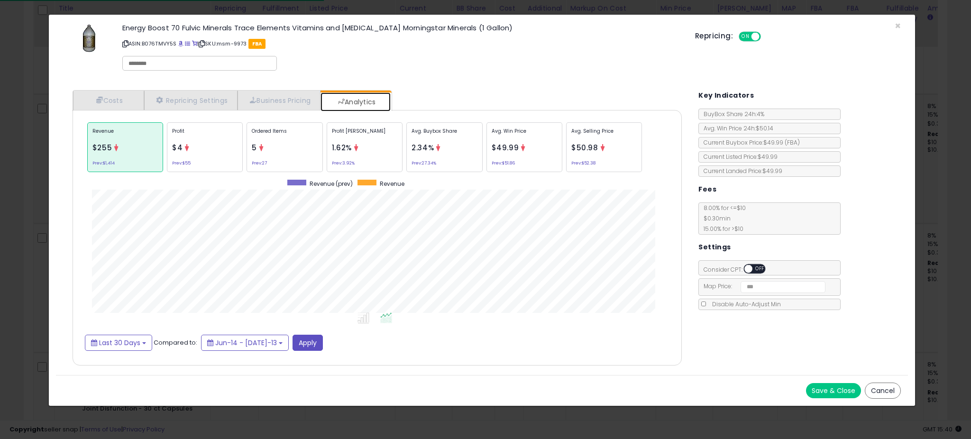
scroll to position [473862, 473525]
click at [33, 217] on div "× Close Energy Boost 70 Fulvic Minerals Trace Elements Vitamins and Amino Acids…" at bounding box center [485, 219] width 971 height 439
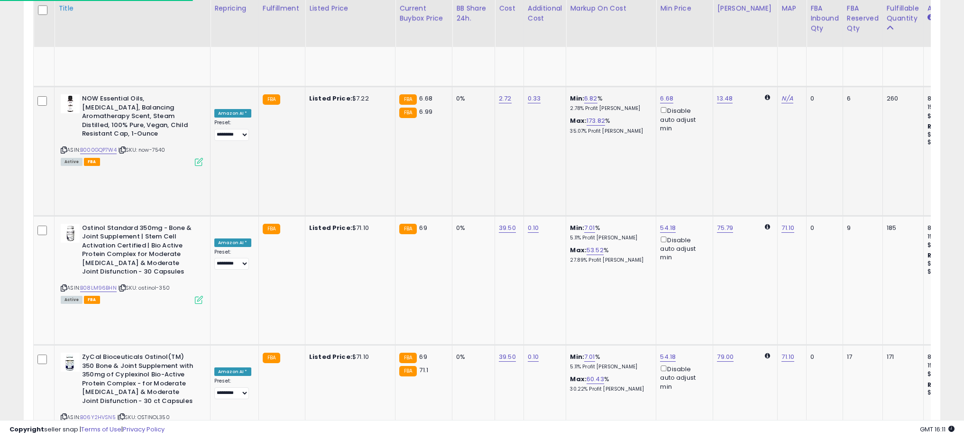
scroll to position [194, 532]
